Goal: Find specific page/section

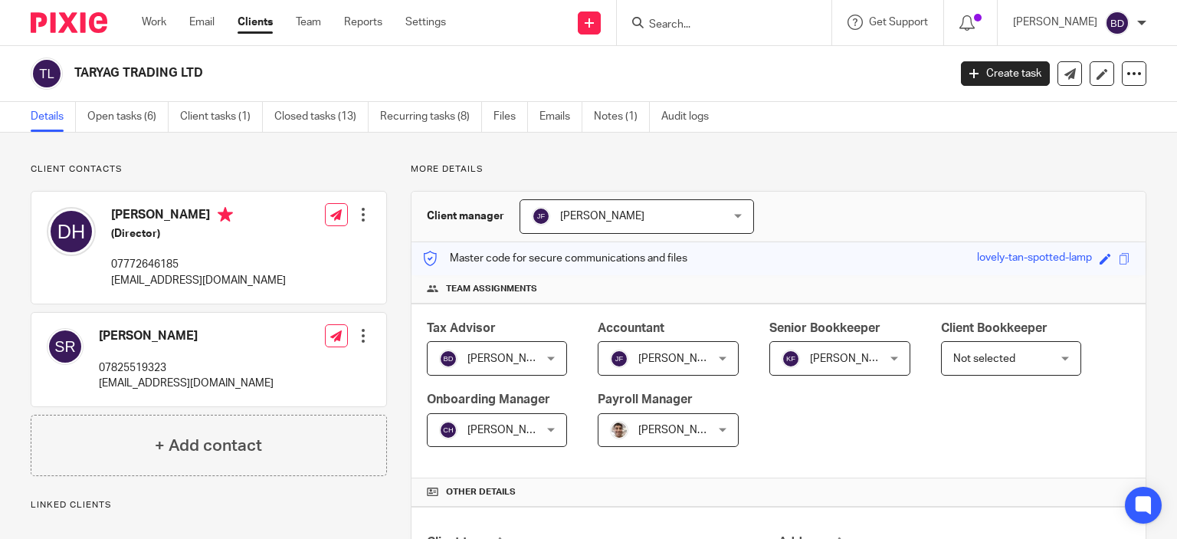
click at [686, 24] on input "Search" at bounding box center [717, 25] width 138 height 14
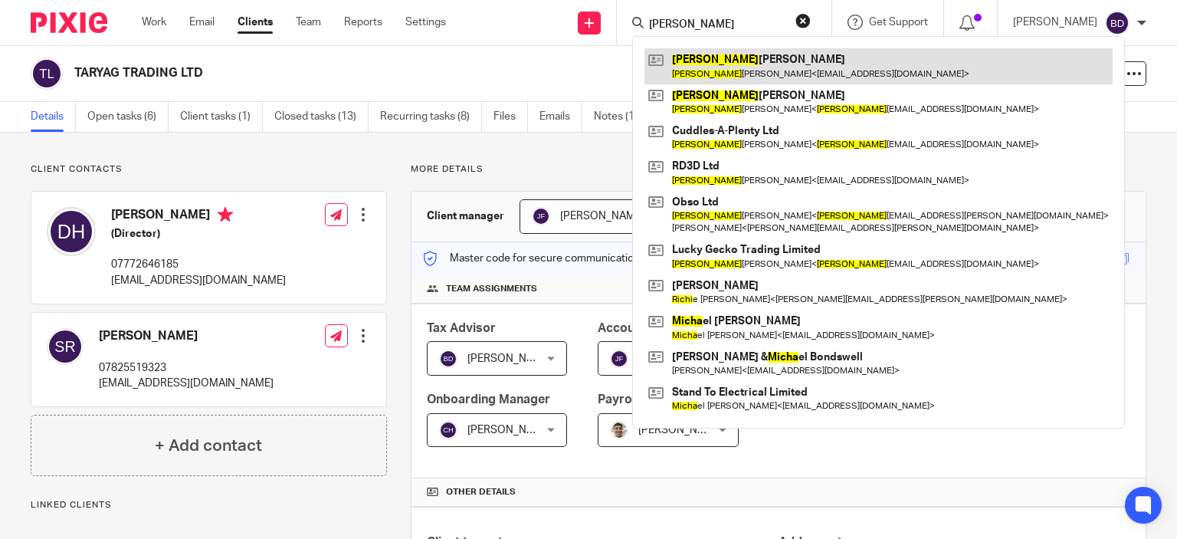
type input "richa"
click at [721, 56] on link at bounding box center [879, 65] width 468 height 35
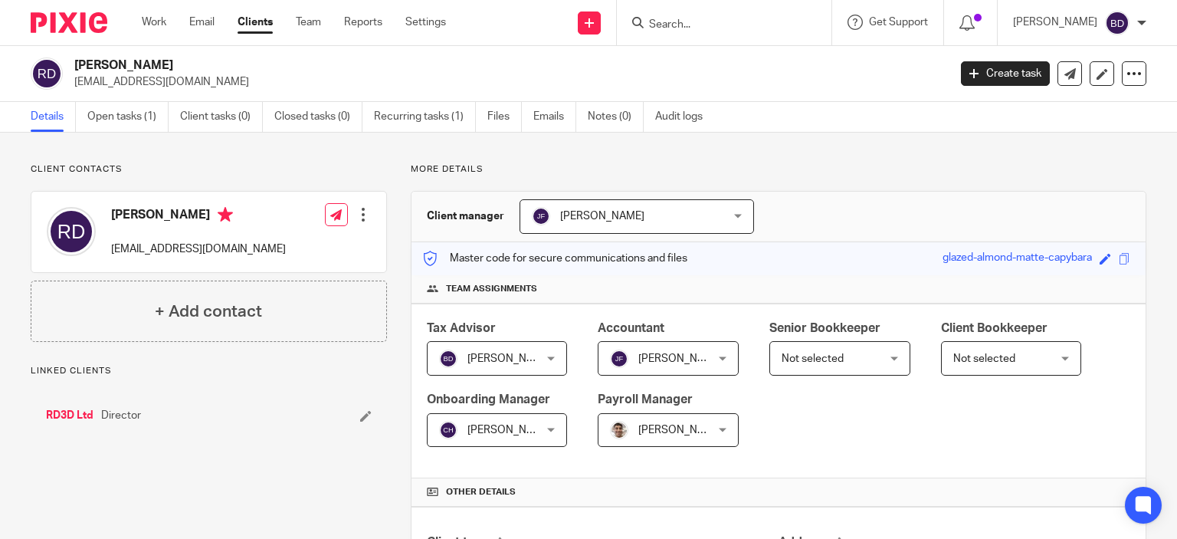
click at [120, 118] on link "Open tasks (1)" at bounding box center [127, 117] width 81 height 30
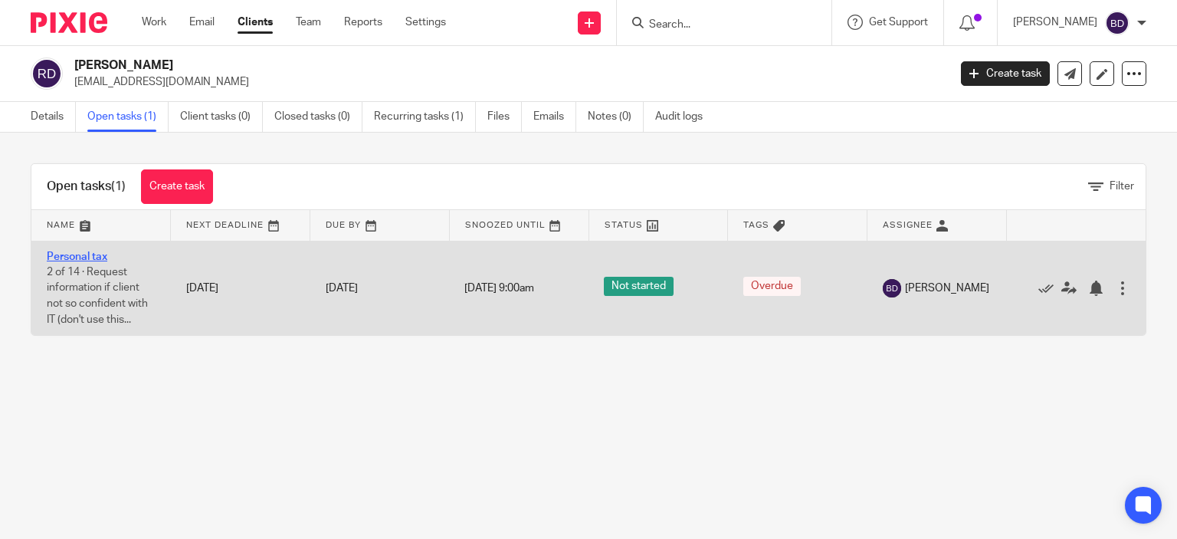
click at [71, 252] on link "Personal tax" at bounding box center [77, 256] width 61 height 11
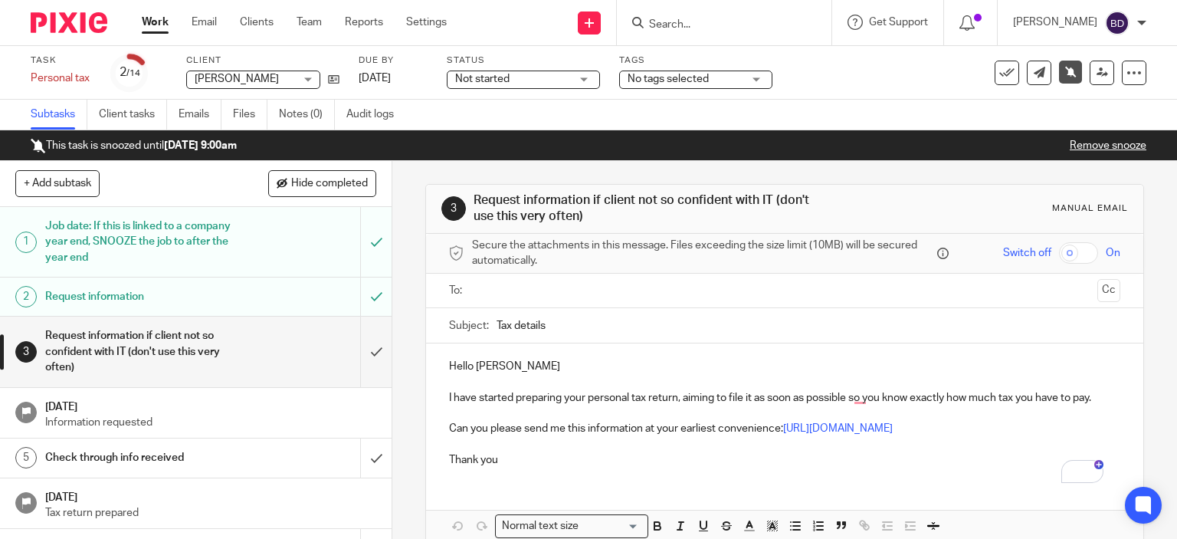
click at [722, 24] on input "Search" at bounding box center [717, 25] width 138 height 14
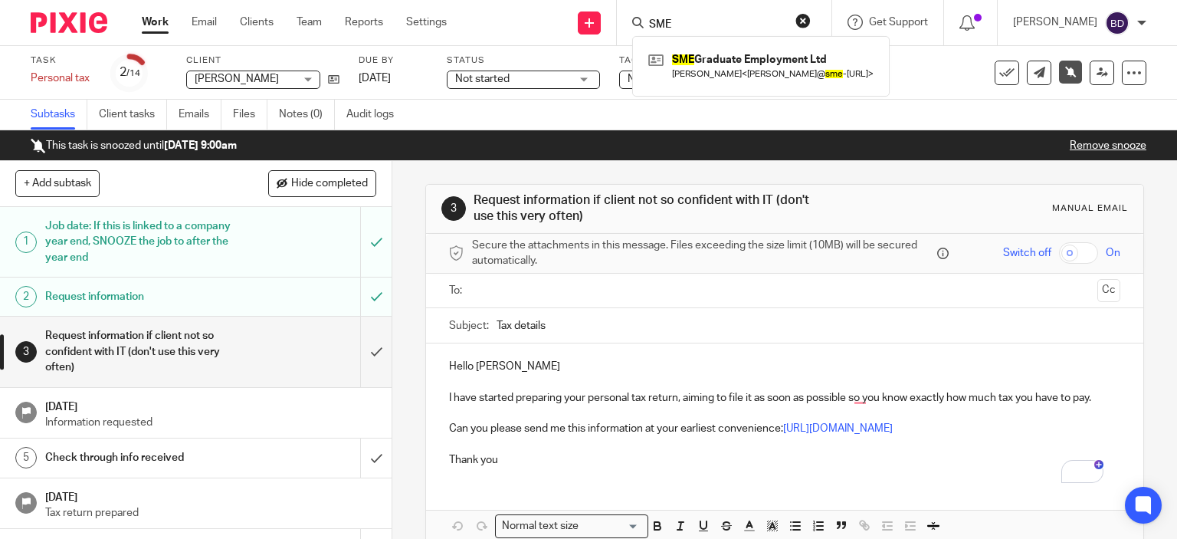
type input "SME"
